Goal: Task Accomplishment & Management: Complete application form

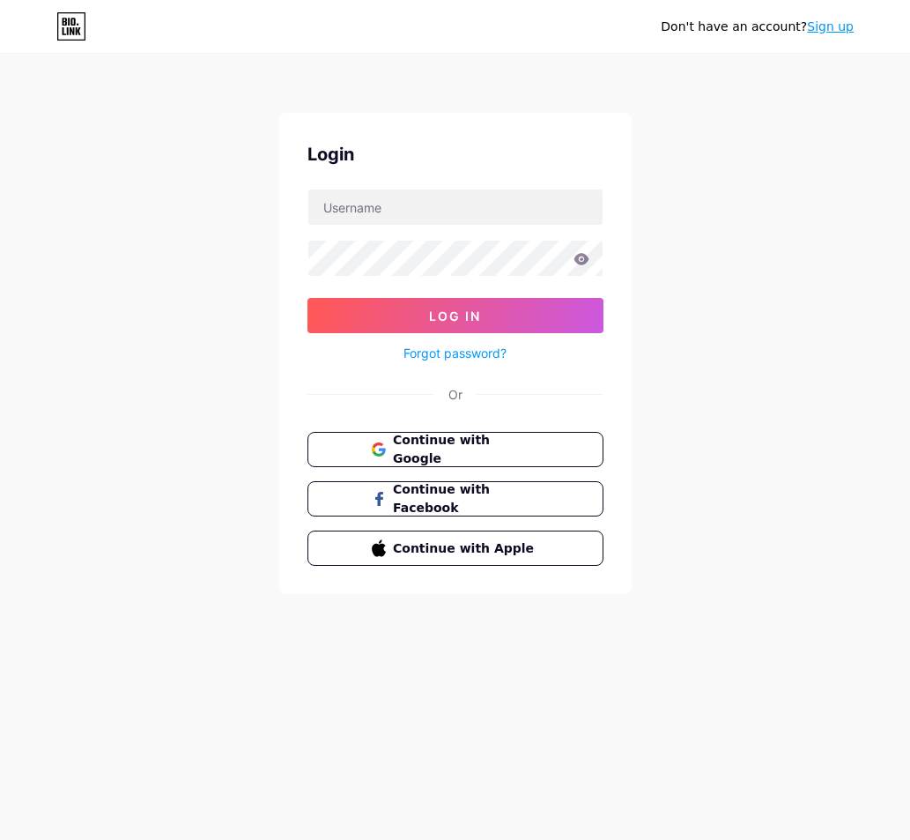
click at [842, 29] on link "Sign up" at bounding box center [830, 26] width 47 height 14
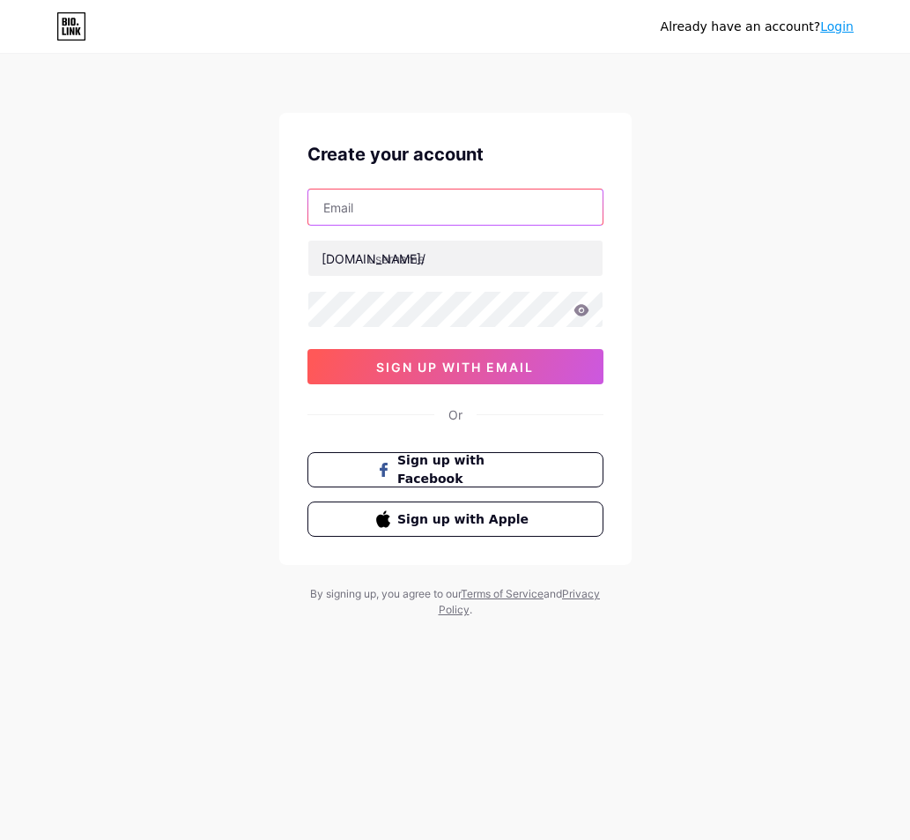
click at [382, 211] on input "text" at bounding box center [455, 206] width 294 height 35
type input "[EMAIL_ADDRESS][DOMAIN_NAME]"
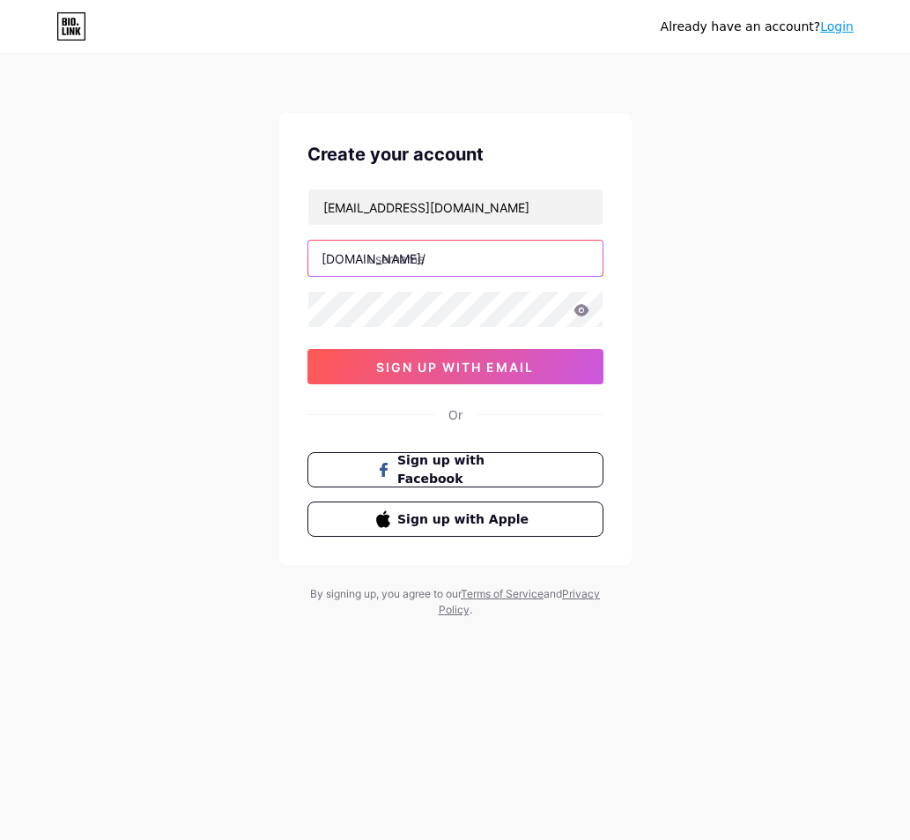
click at [441, 263] on input "text" at bounding box center [455, 258] width 294 height 35
click at [703, 263] on div "Already have an account? Login Create your account arizona88offcl@gmail.com bio…" at bounding box center [455, 337] width 910 height 674
click at [533, 262] on input "arizonagas" at bounding box center [455, 258] width 294 height 35
type input "arizonaofc"
click at [730, 347] on div "Already have an account? Login Create your account arizona88offcl@gmail.com bio…" at bounding box center [455, 337] width 910 height 674
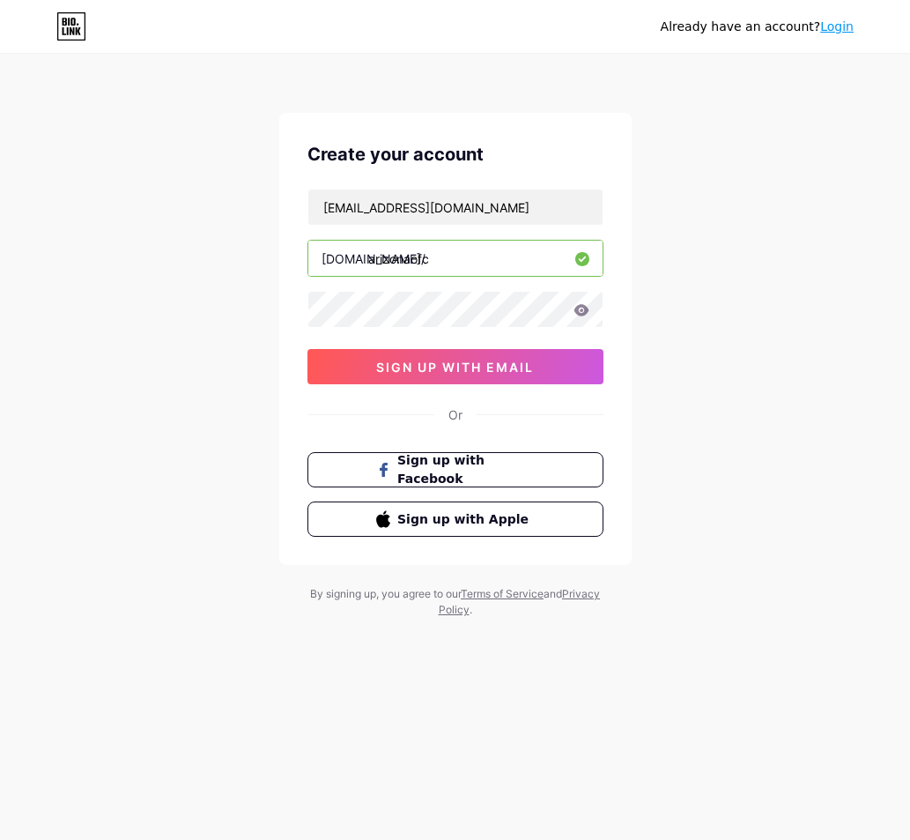
click at [402, 257] on input "arizonaofc" at bounding box center [455, 258] width 294 height 35
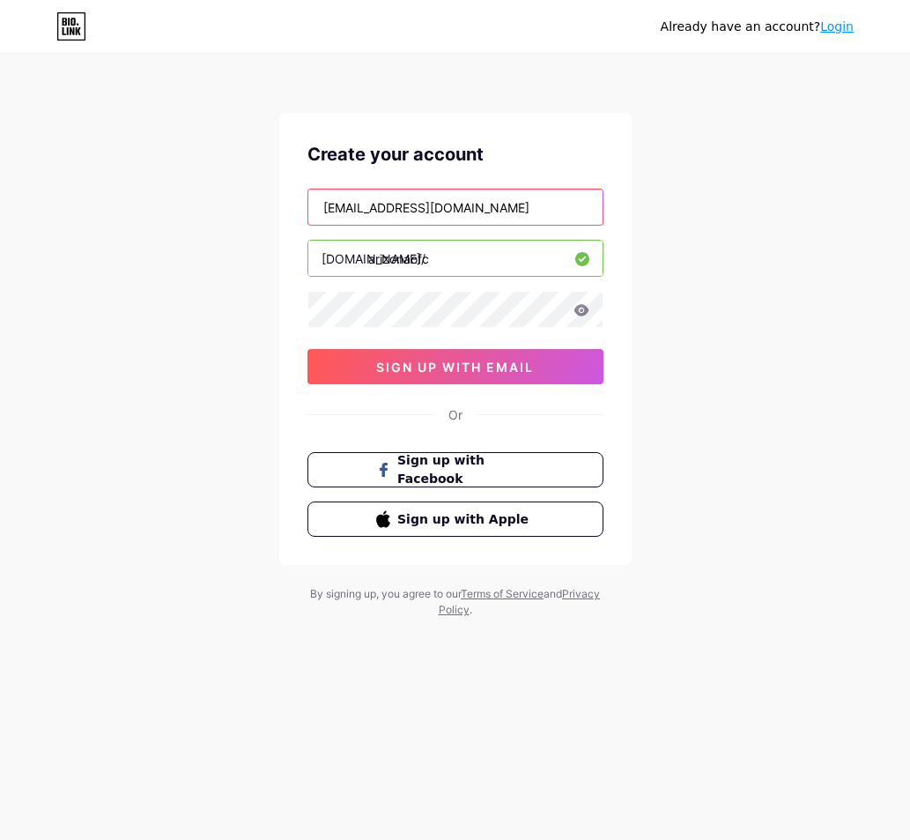
click at [486, 213] on input "[EMAIL_ADDRESS][DOMAIN_NAME]" at bounding box center [455, 206] width 294 height 35
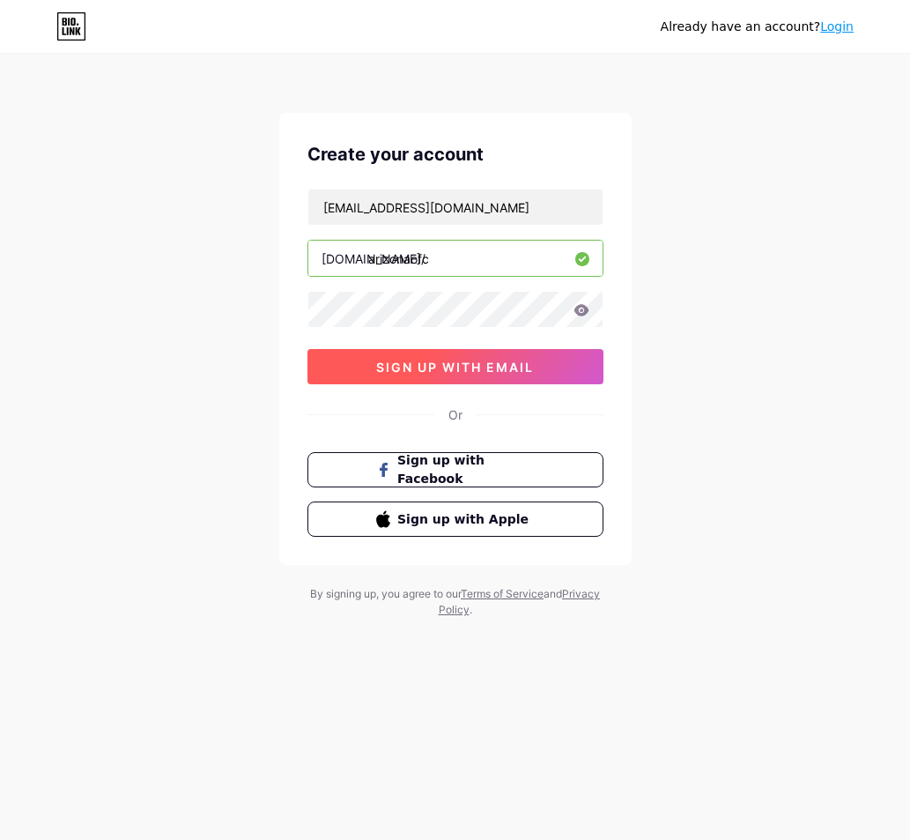
click at [452, 362] on span "sign up with email" at bounding box center [455, 367] width 158 height 15
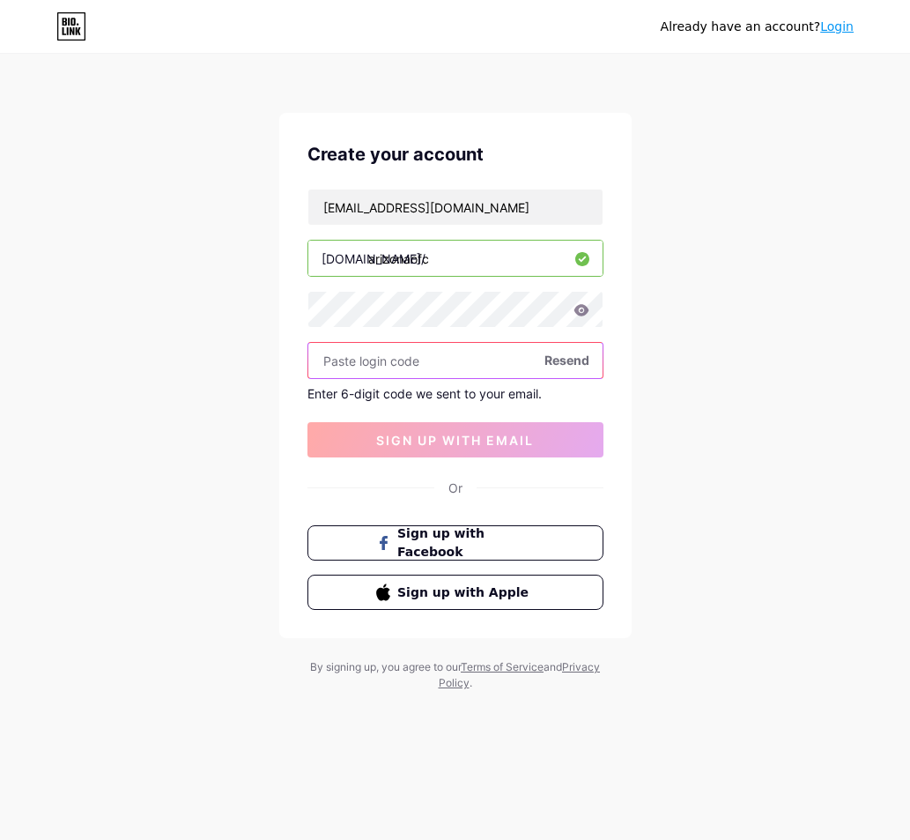
click at [405, 352] on input "text" at bounding box center [455, 360] width 294 height 35
paste input "624134"
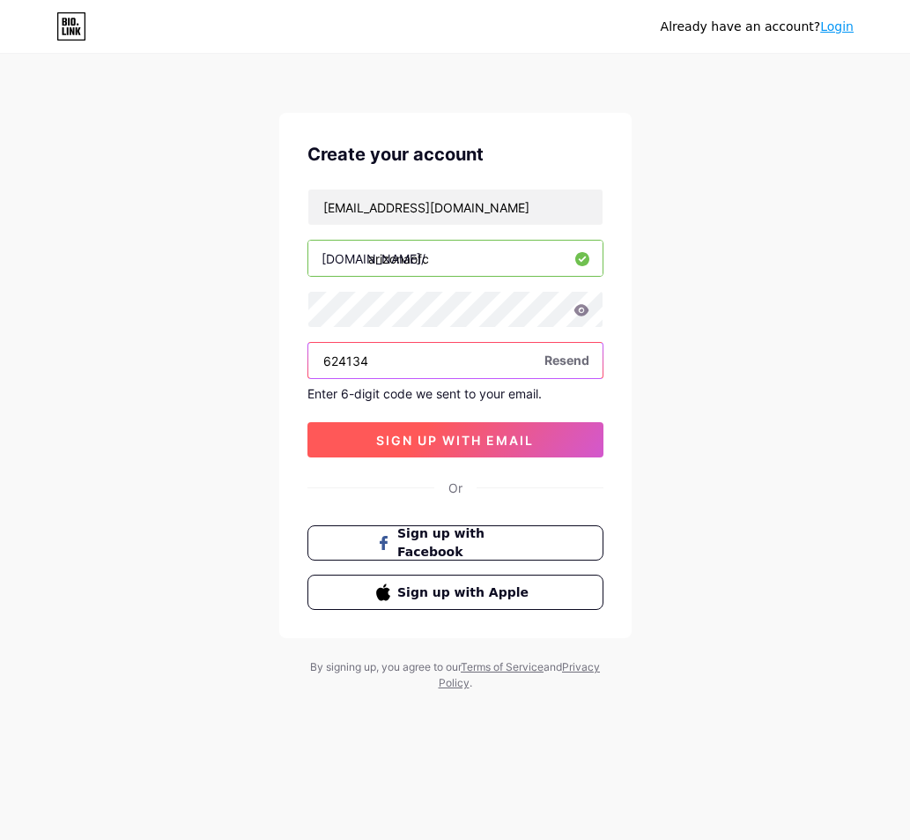
type input "624134"
click at [462, 440] on span "sign up with email" at bounding box center [455, 440] width 158 height 15
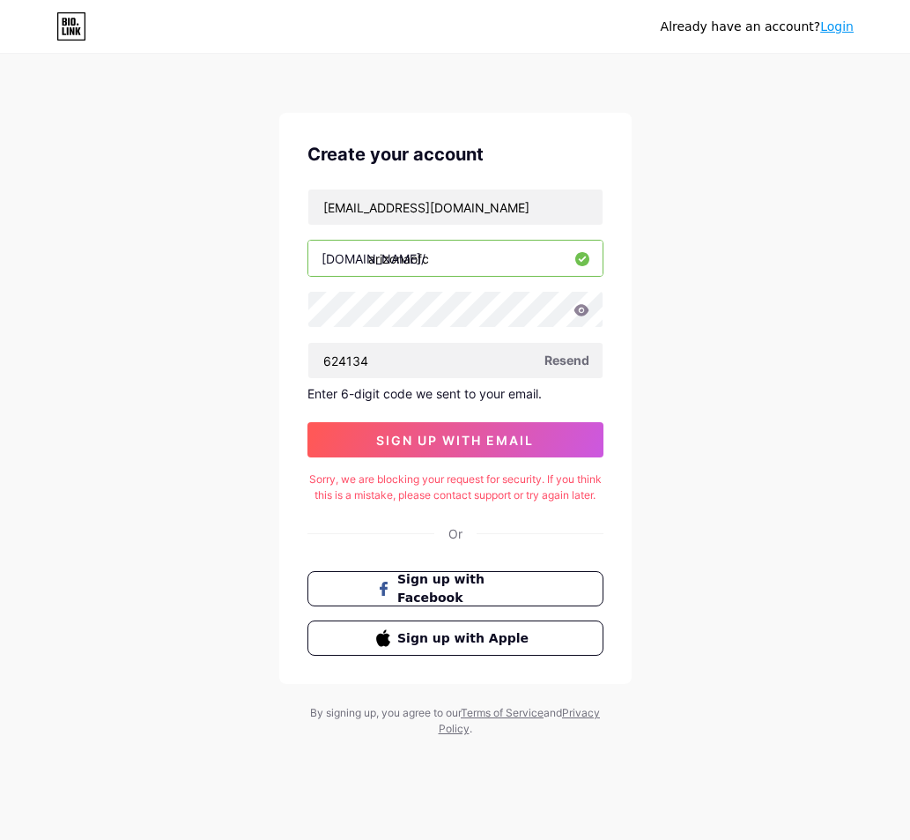
click at [384, 472] on div "Sorry, we are blocking your request for security. If you think this is a mistak…" at bounding box center [456, 487] width 296 height 32
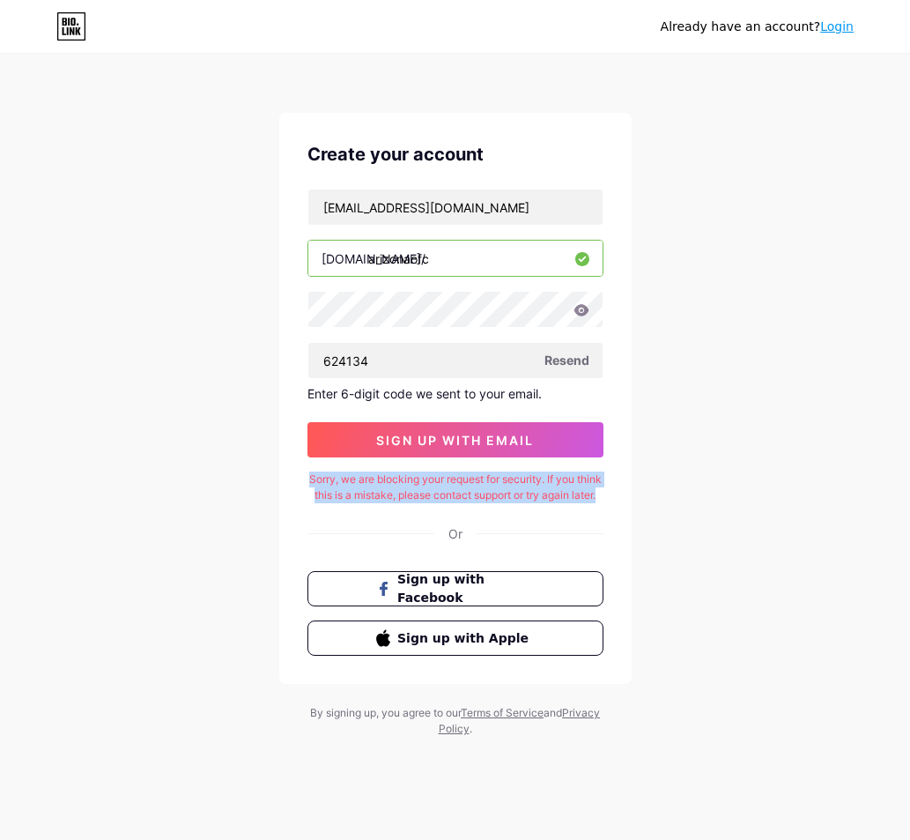
click at [384, 472] on div "Sorry, we are blocking your request for security. If you think this is a mistak…" at bounding box center [456, 487] width 296 height 32
copy div "Sorry, we are blocking your request for security. If you think this is a mistak…"
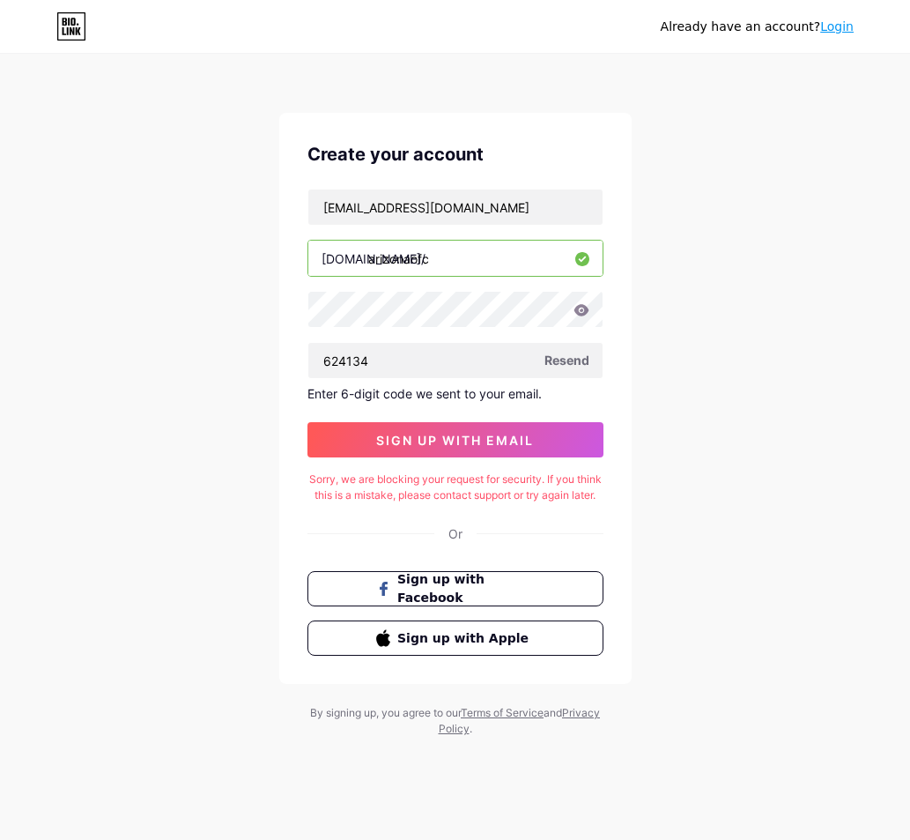
click at [683, 360] on div "Already have an account? Login Create your account arizona88offcl@gmail.com bio…" at bounding box center [455, 396] width 910 height 793
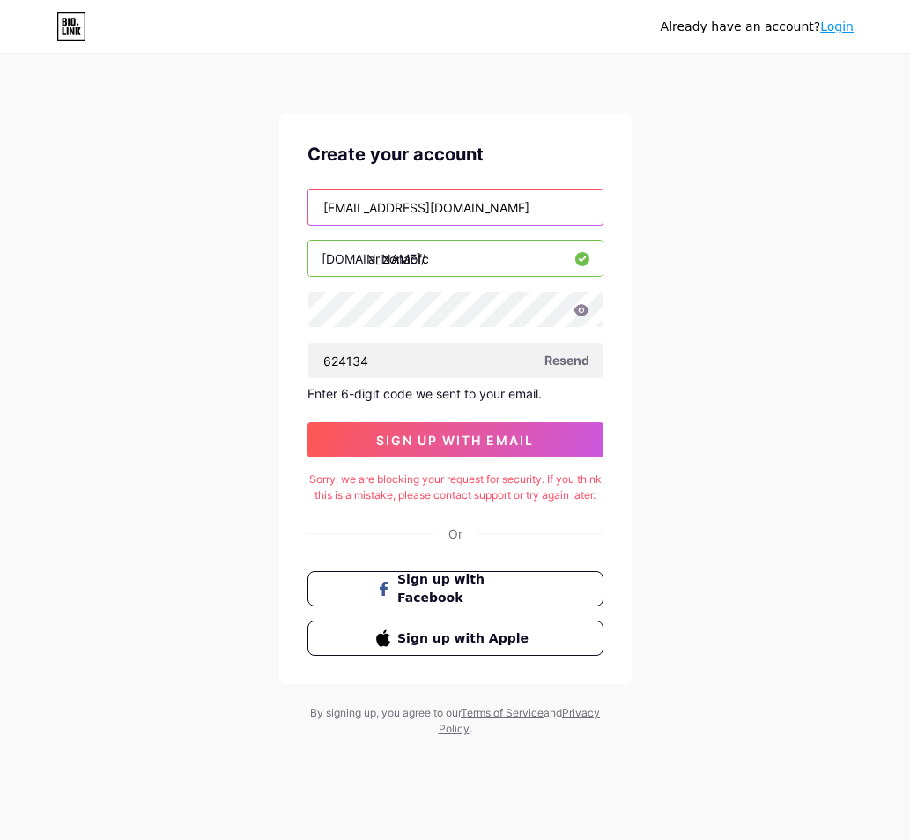
click at [463, 217] on input "[EMAIL_ADDRESS][DOMAIN_NAME]" at bounding box center [455, 206] width 294 height 35
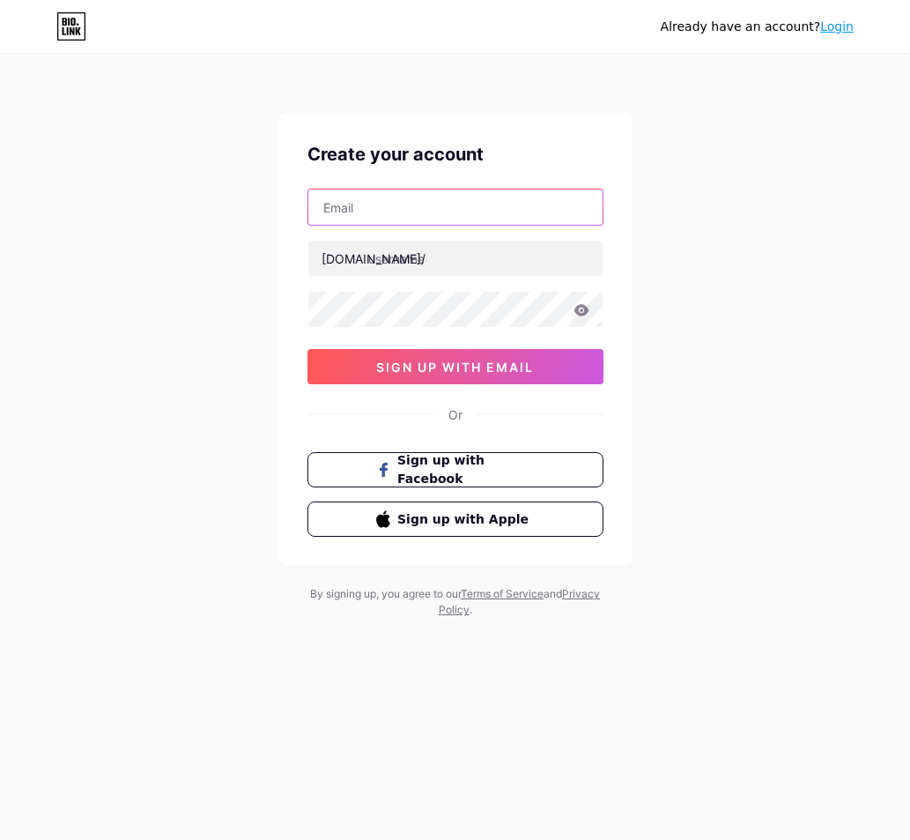
click at [450, 211] on input "text" at bounding box center [455, 206] width 294 height 35
paste input "[EMAIL_ADDRESS][DOMAIN_NAME]"
type input "[EMAIL_ADDRESS][DOMAIN_NAME]"
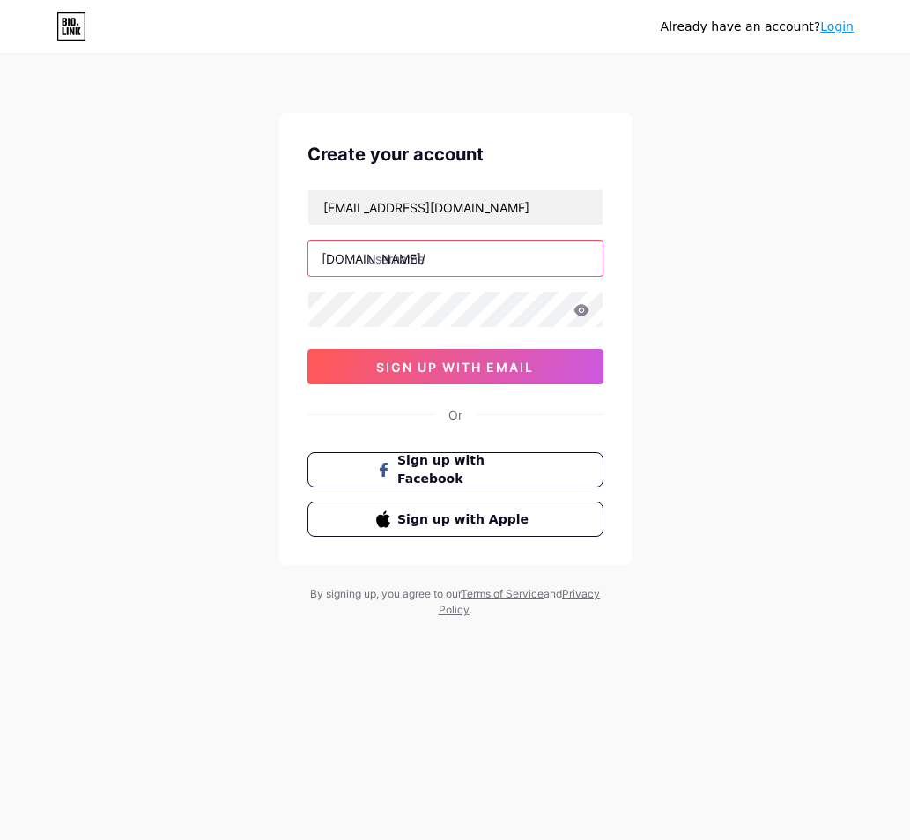
click at [389, 263] on input "text" at bounding box center [455, 258] width 294 height 35
type input "arizonaofc"
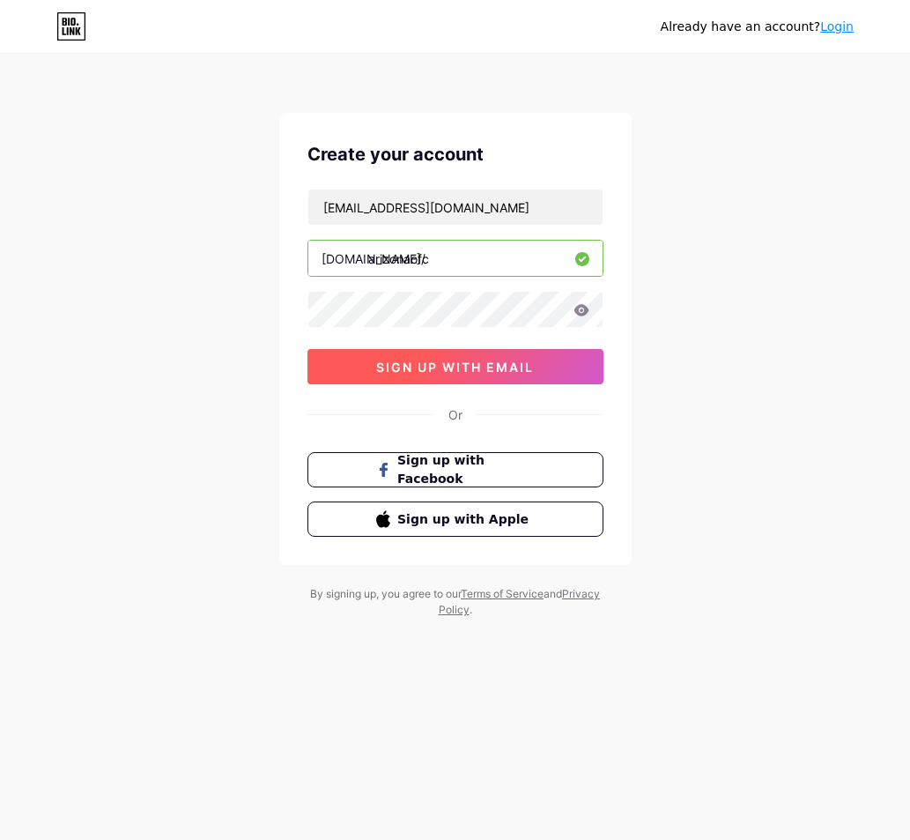
click at [452, 365] on span "sign up with email" at bounding box center [455, 367] width 158 height 15
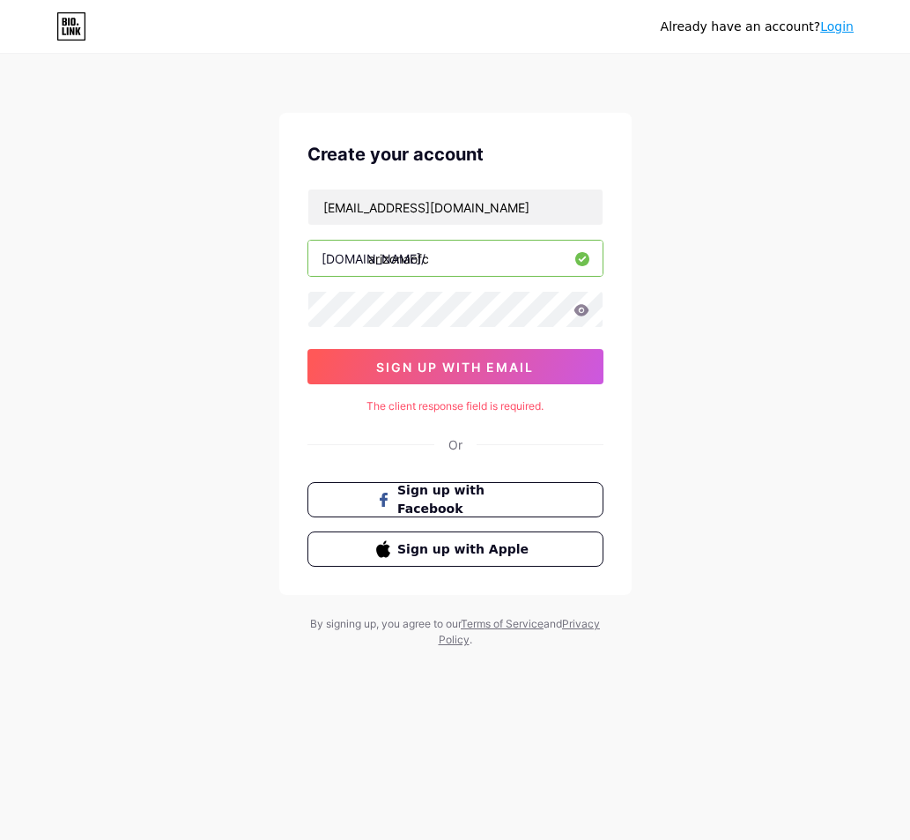
click at [582, 311] on icon at bounding box center [581, 309] width 15 height 11
click at [513, 361] on span "sign up with email" at bounding box center [455, 367] width 158 height 15
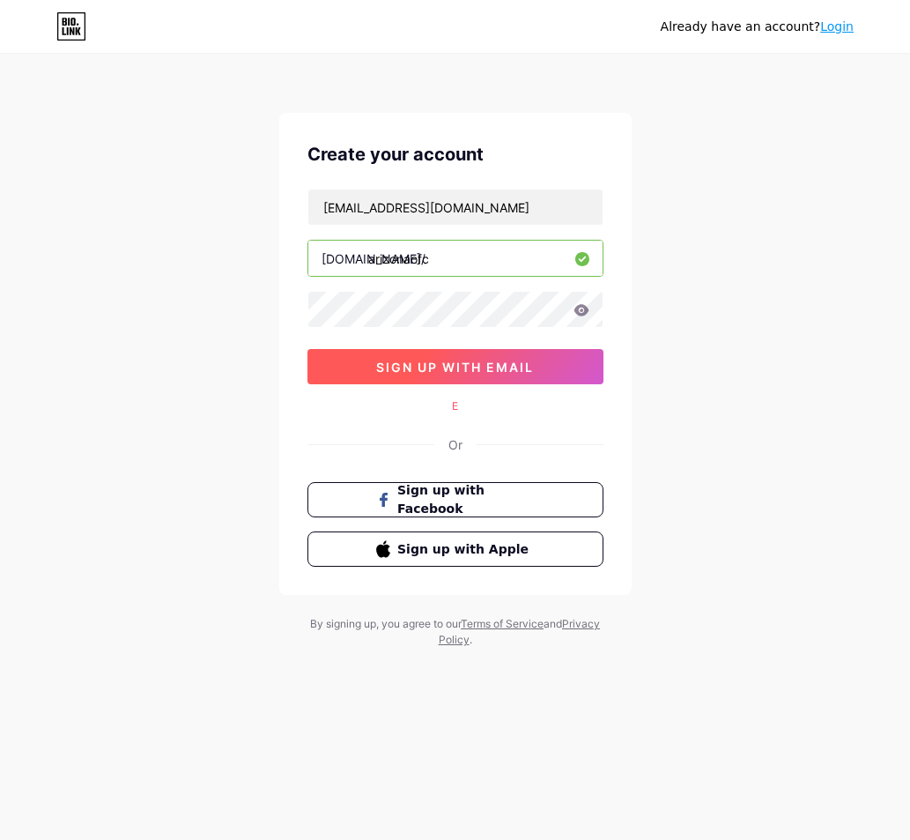
click at [518, 362] on span "sign up with email" at bounding box center [455, 367] width 158 height 15
click at [586, 311] on icon at bounding box center [581, 309] width 15 height 11
click at [468, 365] on span "sign up with email" at bounding box center [455, 367] width 158 height 15
click at [456, 408] on div "E" at bounding box center [456, 406] width 296 height 16
